Goal: Task Accomplishment & Management: Manage account settings

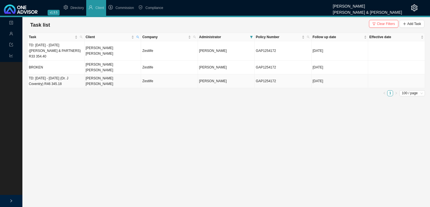
click at [121, 74] on td "[PERSON_NAME] [PERSON_NAME]" at bounding box center [113, 81] width 57 height 14
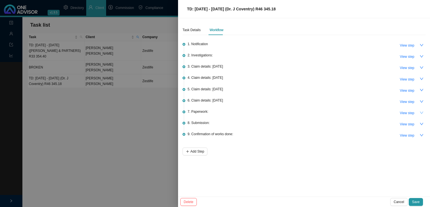
click at [422, 111] on icon "down" at bounding box center [422, 113] width 4 height 4
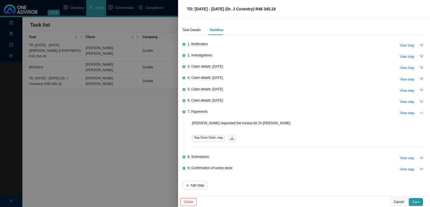
click at [422, 111] on icon "up" at bounding box center [422, 113] width 4 height 4
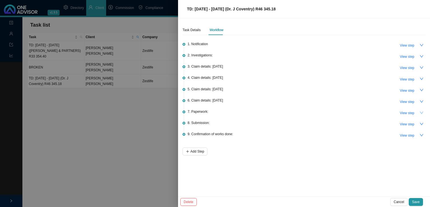
click at [113, 142] on div at bounding box center [215, 103] width 430 height 207
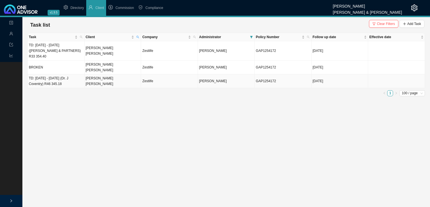
click at [124, 76] on td "[PERSON_NAME] [PERSON_NAME]" at bounding box center [113, 81] width 57 height 14
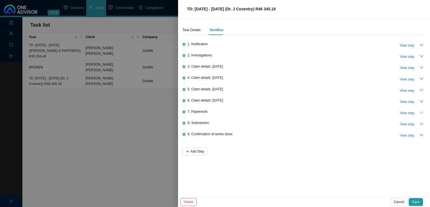
click at [420, 111] on icon "down" at bounding box center [422, 113] width 4 height 4
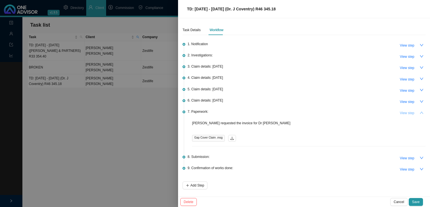
click at [410, 114] on span "View step" at bounding box center [407, 113] width 15 height 6
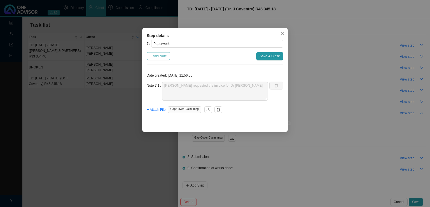
click at [165, 57] on span "+ Add Note" at bounding box center [158, 56] width 17 height 6
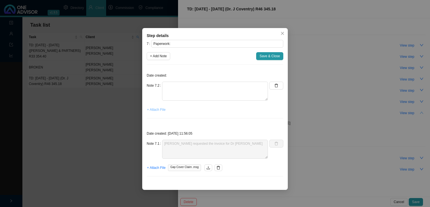
click at [156, 106] on button "+ Attach File" at bounding box center [156, 110] width 19 height 8
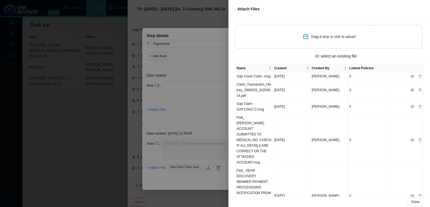
click at [414, 197] on div "Close" at bounding box center [330, 201] width 202 height 10
click at [414, 203] on span "Close" at bounding box center [415, 202] width 9 height 6
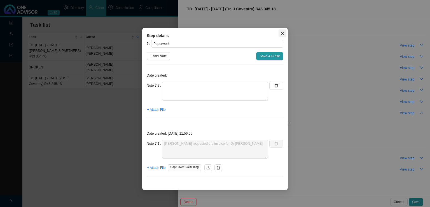
click at [281, 34] on span "Close" at bounding box center [283, 33] width 8 height 4
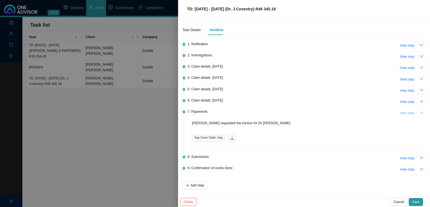
click at [408, 110] on span "View step" at bounding box center [407, 113] width 15 height 6
type textarea "[PERSON_NAME] requested the invoice for Dr [PERSON_NAME]"
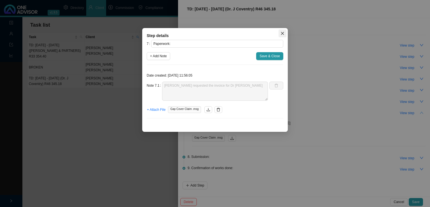
click at [280, 32] on span "Close" at bounding box center [283, 33] width 8 height 4
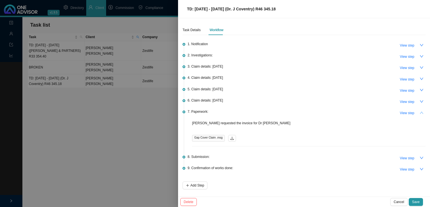
click at [94, 158] on div at bounding box center [215, 103] width 430 height 207
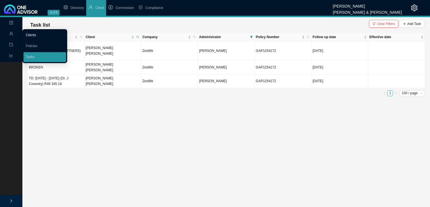
click at [34, 34] on link "Clients" at bounding box center [31, 35] width 10 height 4
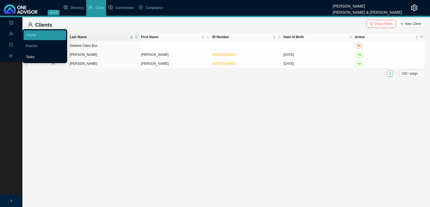
click at [33, 55] on link "Tasks" at bounding box center [30, 57] width 9 height 4
